Goal: Find specific page/section: Find specific page/section

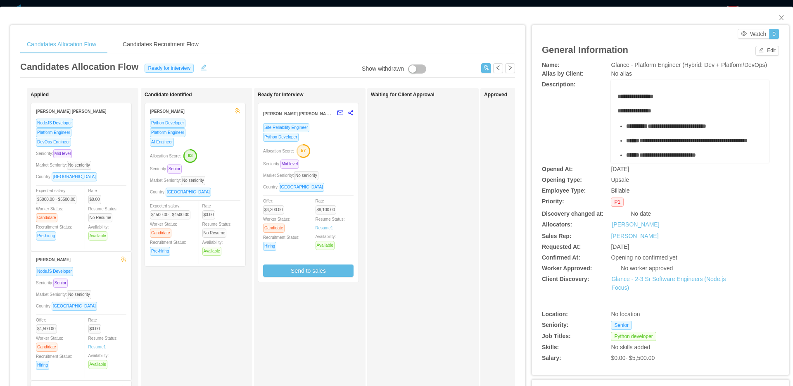
click at [359, 85] on div "Candidates Allocation Flow Ready for interview Show withdrawn Applied [PERSON_N…" at bounding box center [267, 284] width 495 height 448
click at [771, 13] on span "Close" at bounding box center [781, 18] width 23 height 23
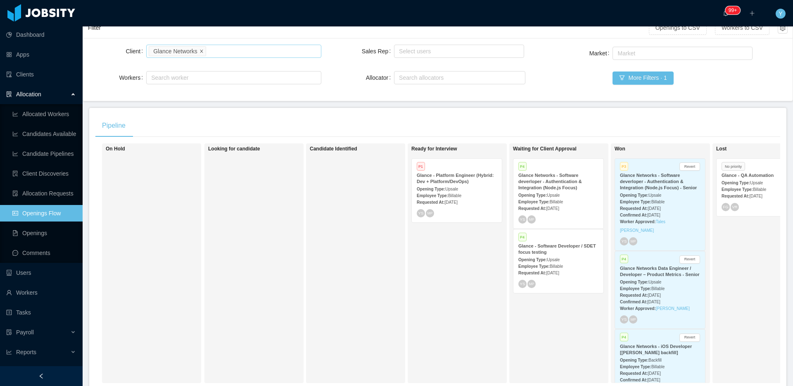
click at [202, 51] on icon "icon: close" at bounding box center [201, 50] width 3 height 3
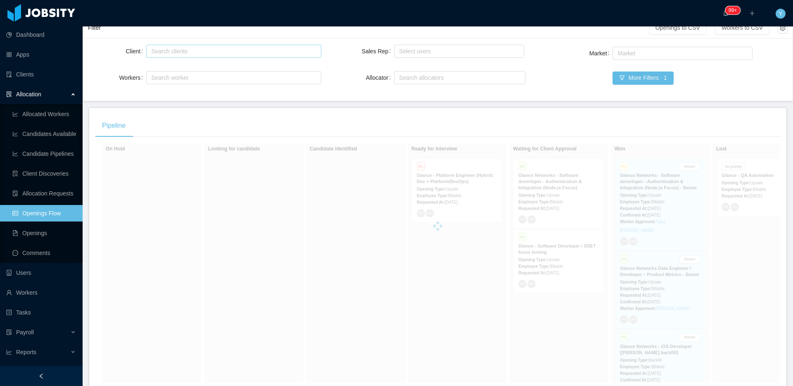
click at [202, 51] on div "Search clients" at bounding box center [231, 51] width 161 height 8
type input "*"
type input "*****"
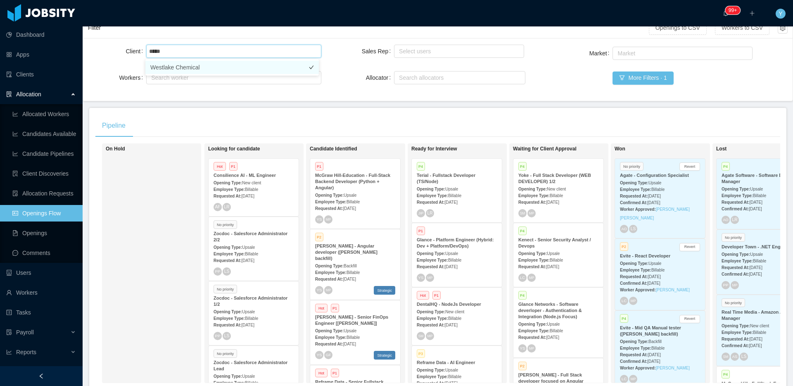
click at [194, 66] on li "Westlake Chemical" at bounding box center [231, 67] width 173 height 13
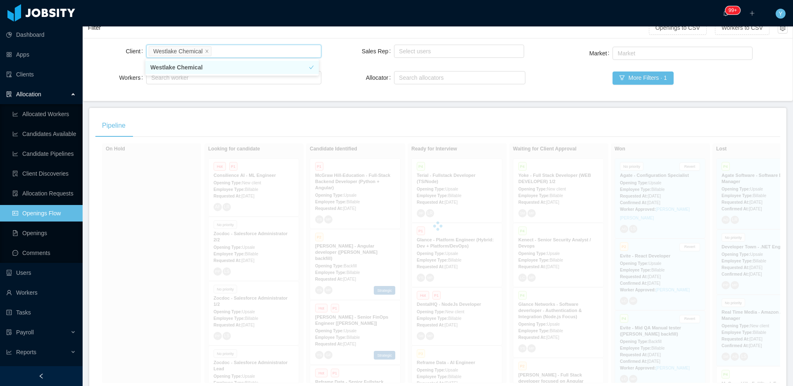
click at [339, 100] on div "Client Search clients Westlake Chemical Workers Search worker Sales Rep Select …" at bounding box center [437, 69] width 709 height 63
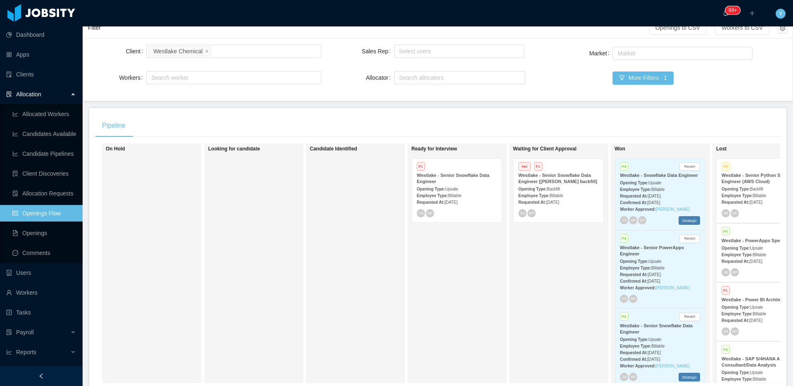
click at [577, 185] on div "Westlake - Senior Snowflake Data Engineer [[PERSON_NAME] backfill]" at bounding box center [558, 178] width 80 height 12
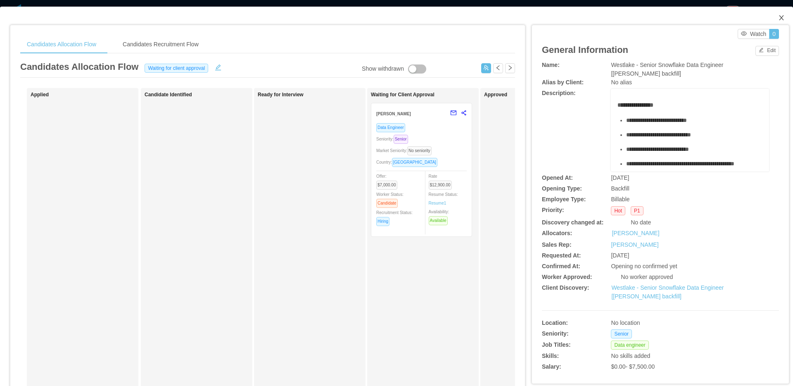
click at [780, 23] on span "Close" at bounding box center [781, 18] width 23 height 23
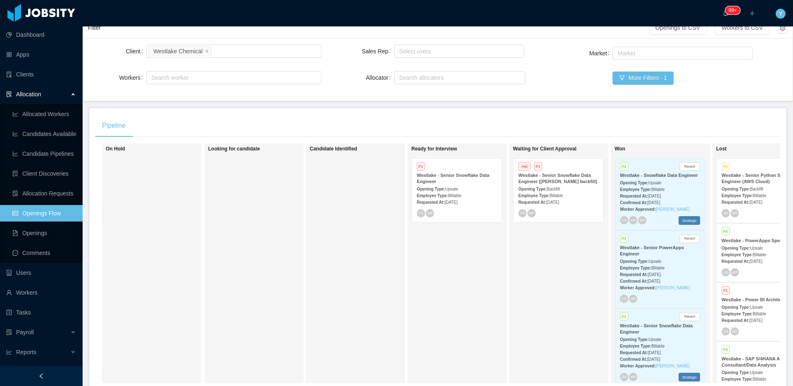
click at [432, 199] on div "Requested At: [DATE]" at bounding box center [457, 201] width 80 height 9
